Goal: Transaction & Acquisition: Obtain resource

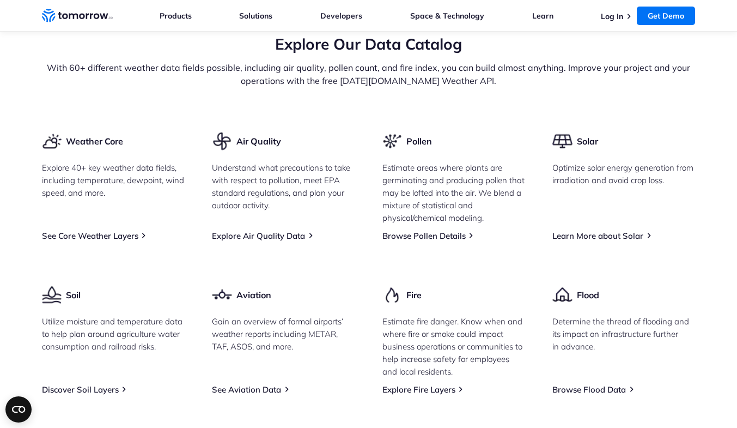
scroll to position [1308, 0]
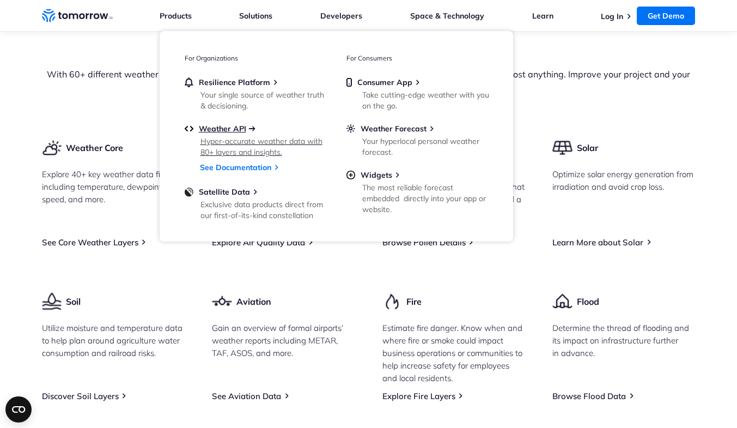
click at [230, 126] on span "Weather API" at bounding box center [222, 129] width 47 height 10
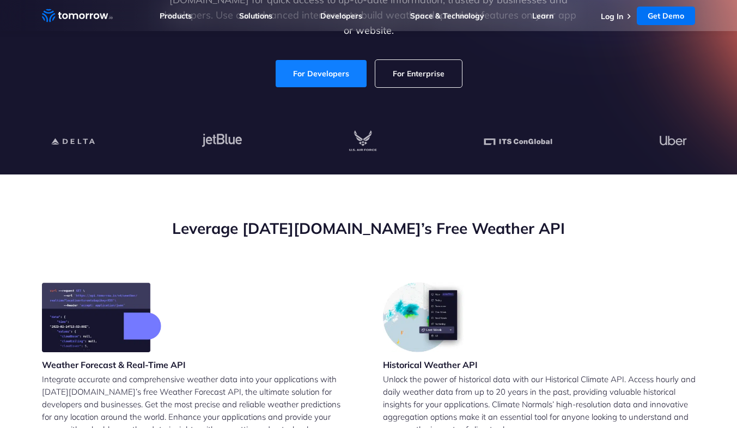
click at [339, 69] on link "For Developers" at bounding box center [321, 73] width 91 height 27
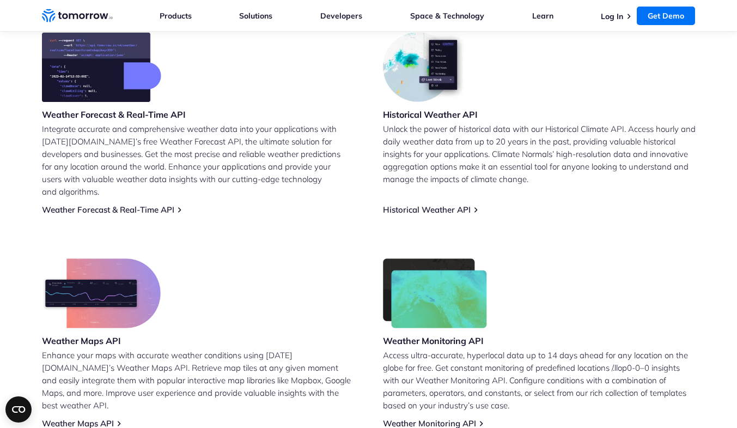
scroll to position [491, 0]
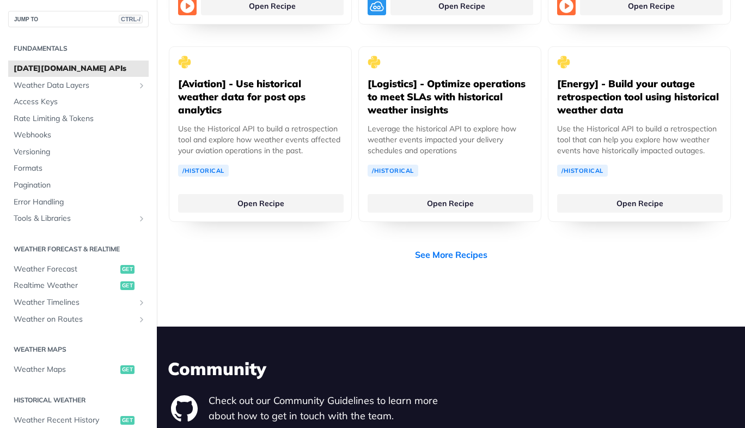
scroll to position [2397, 0]
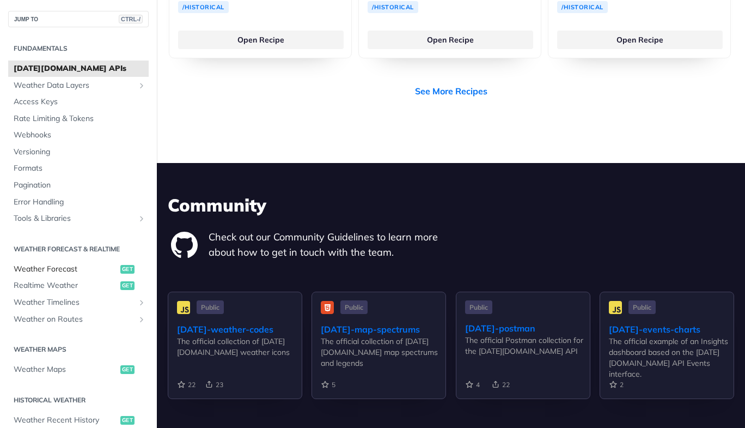
click at [42, 264] on span "Weather Forecast" at bounding box center [66, 269] width 104 height 11
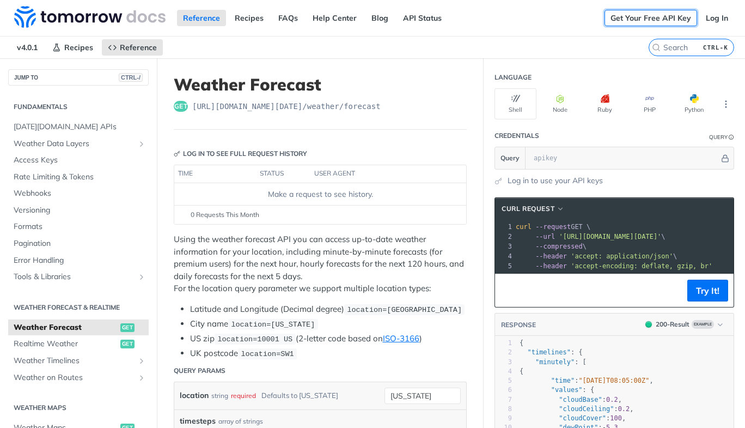
click at [625, 22] on link "Get Your Free API Key" at bounding box center [651, 18] width 93 height 16
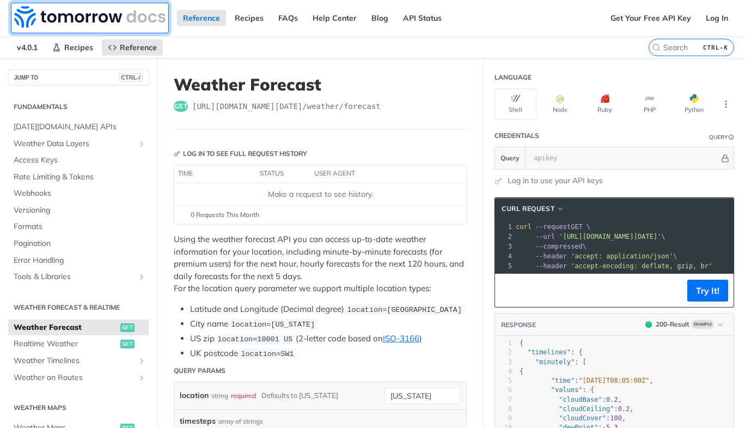
click at [103, 12] on img at bounding box center [89, 17] width 151 height 22
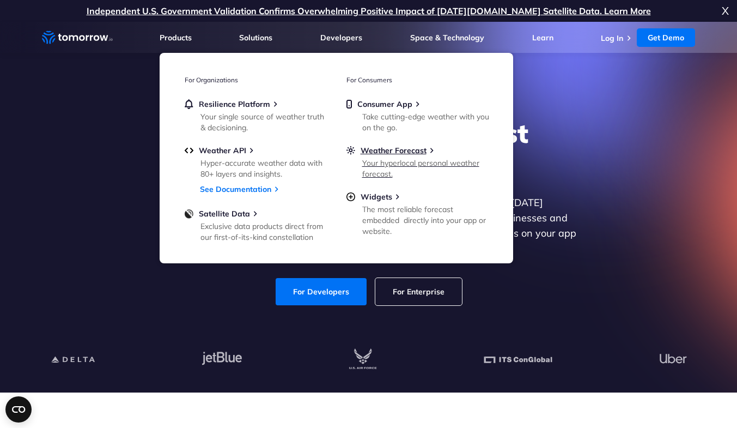
click at [392, 156] on link "Weather Forecast Your hyperlocal personal weather forecast." at bounding box center [417, 161] width 142 height 32
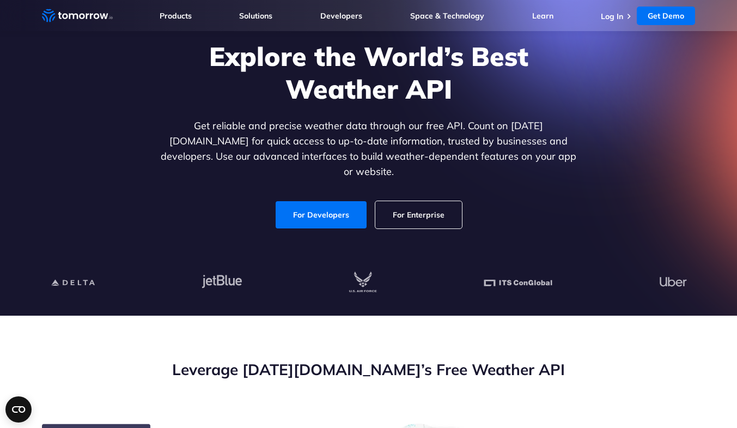
scroll to position [163, 0]
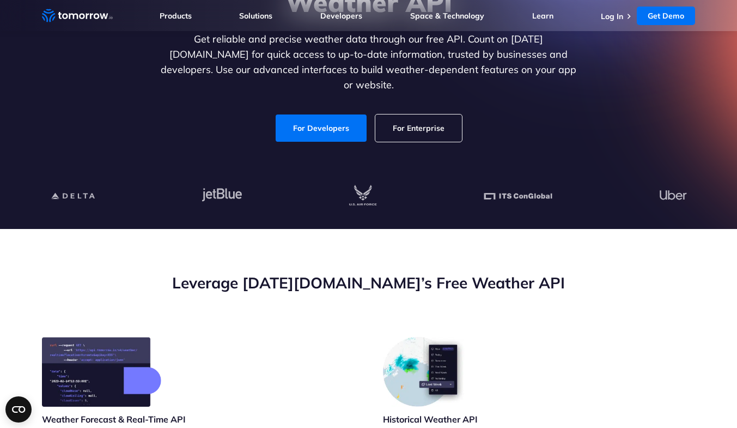
drag, startPoint x: 326, startPoint y: 119, endPoint x: 417, endPoint y: 143, distance: 93.6
click at [326, 119] on link "For Developers" at bounding box center [321, 127] width 91 height 27
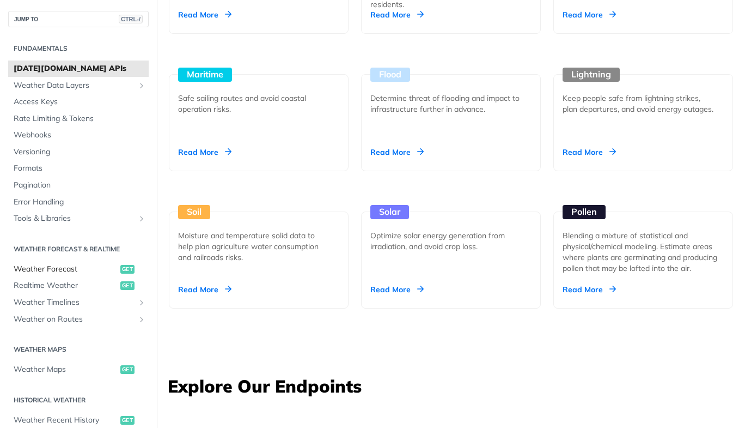
scroll to position [54, 0]
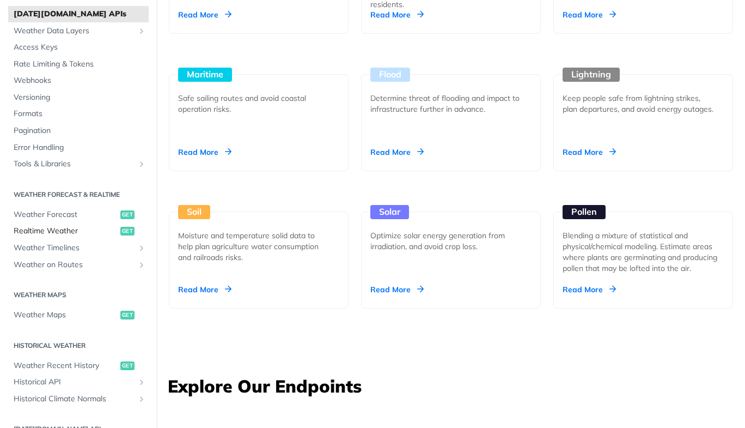
click at [52, 229] on span "Realtime Weather" at bounding box center [66, 231] width 104 height 11
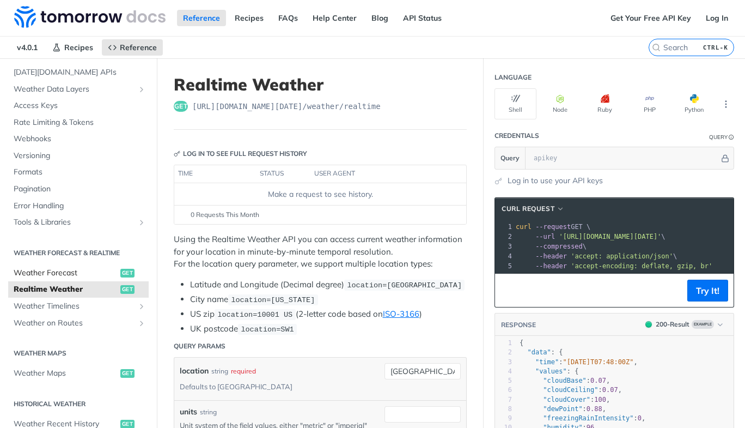
click at [30, 269] on span "Weather Forecast" at bounding box center [66, 272] width 104 height 11
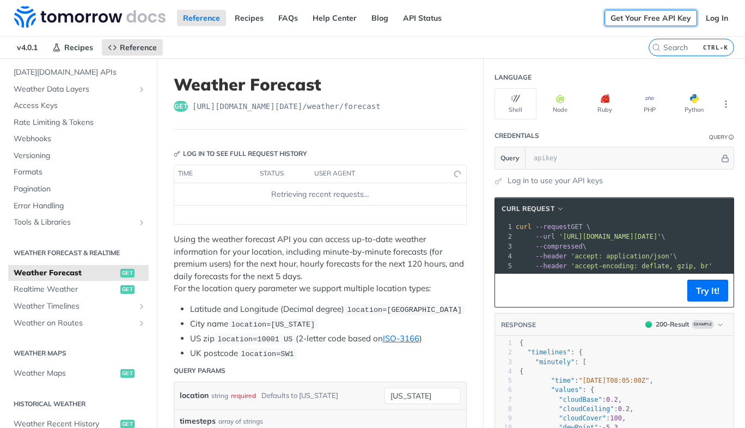
click at [642, 12] on link "Get Your Free API Key" at bounding box center [651, 18] width 93 height 16
drag, startPoint x: 64, startPoint y: 287, endPoint x: 729, endPoint y: 96, distance: 692.1
click at [64, 288] on span "Realtime Weather" at bounding box center [66, 289] width 104 height 11
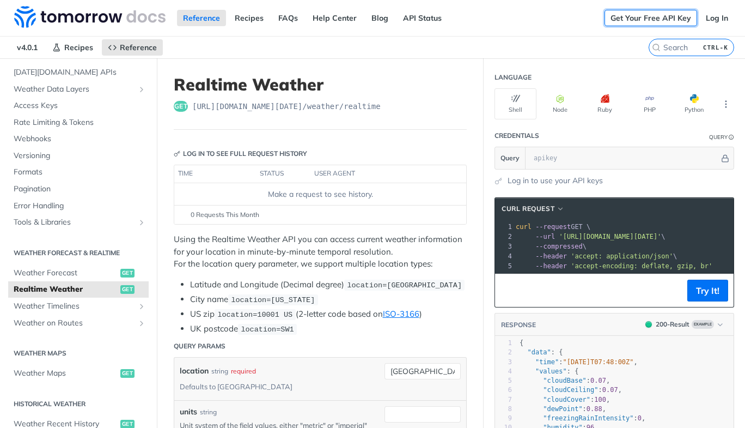
click at [662, 16] on link "Get Your Free API Key" at bounding box center [651, 18] width 93 height 16
drag, startPoint x: 58, startPoint y: 267, endPoint x: 638, endPoint y: 3, distance: 637.0
click at [58, 267] on span "Weather Forecast" at bounding box center [66, 272] width 104 height 11
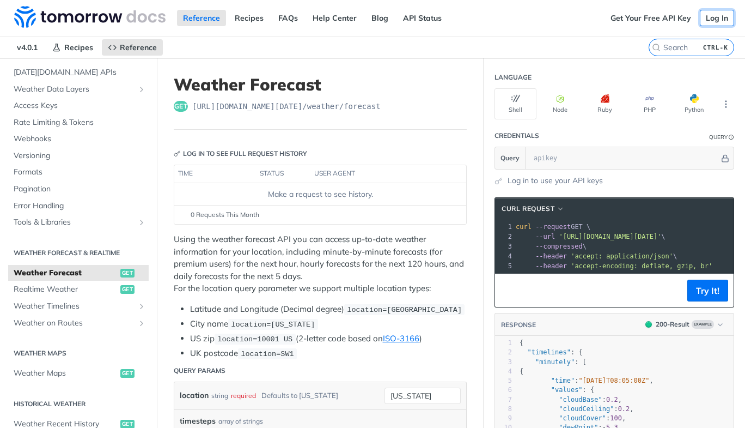
click at [717, 20] on link "Log In" at bounding box center [717, 18] width 34 height 16
